Goal: Information Seeking & Learning: Understand process/instructions

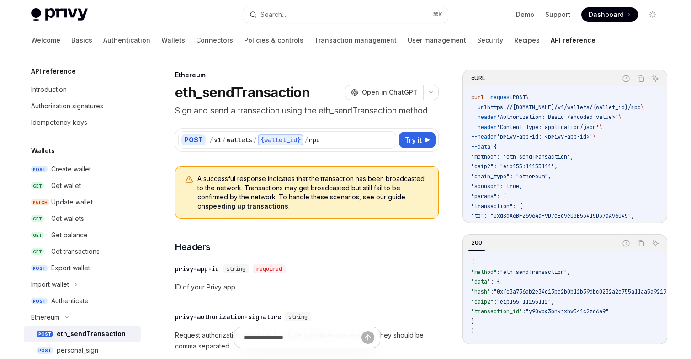
scroll to position [46, 0]
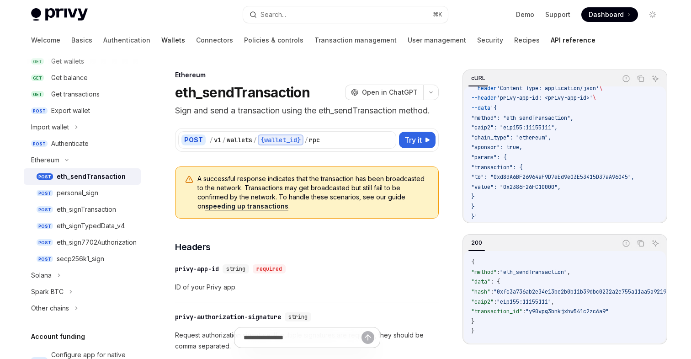
click at [161, 44] on link "Wallets" at bounding box center [173, 40] width 24 height 22
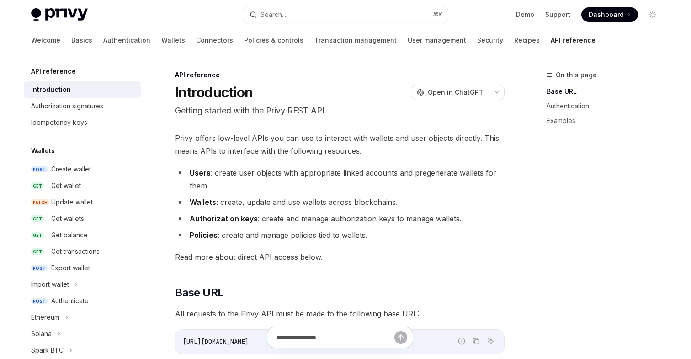
click at [161, 42] on link "Wallets" at bounding box center [173, 40] width 24 height 22
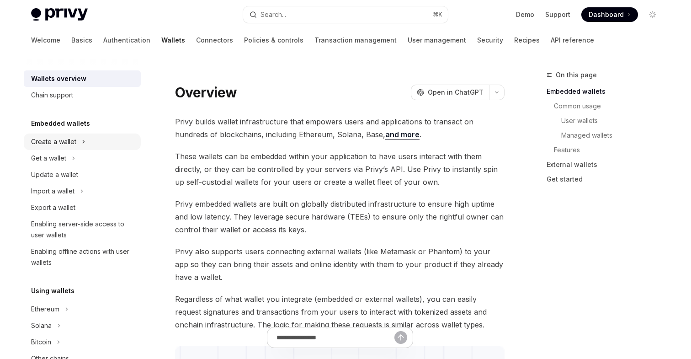
click at [64, 142] on div "Create a wallet" at bounding box center [53, 141] width 45 height 11
type textarea "*"
